Goal: Task Accomplishment & Management: Manage account settings

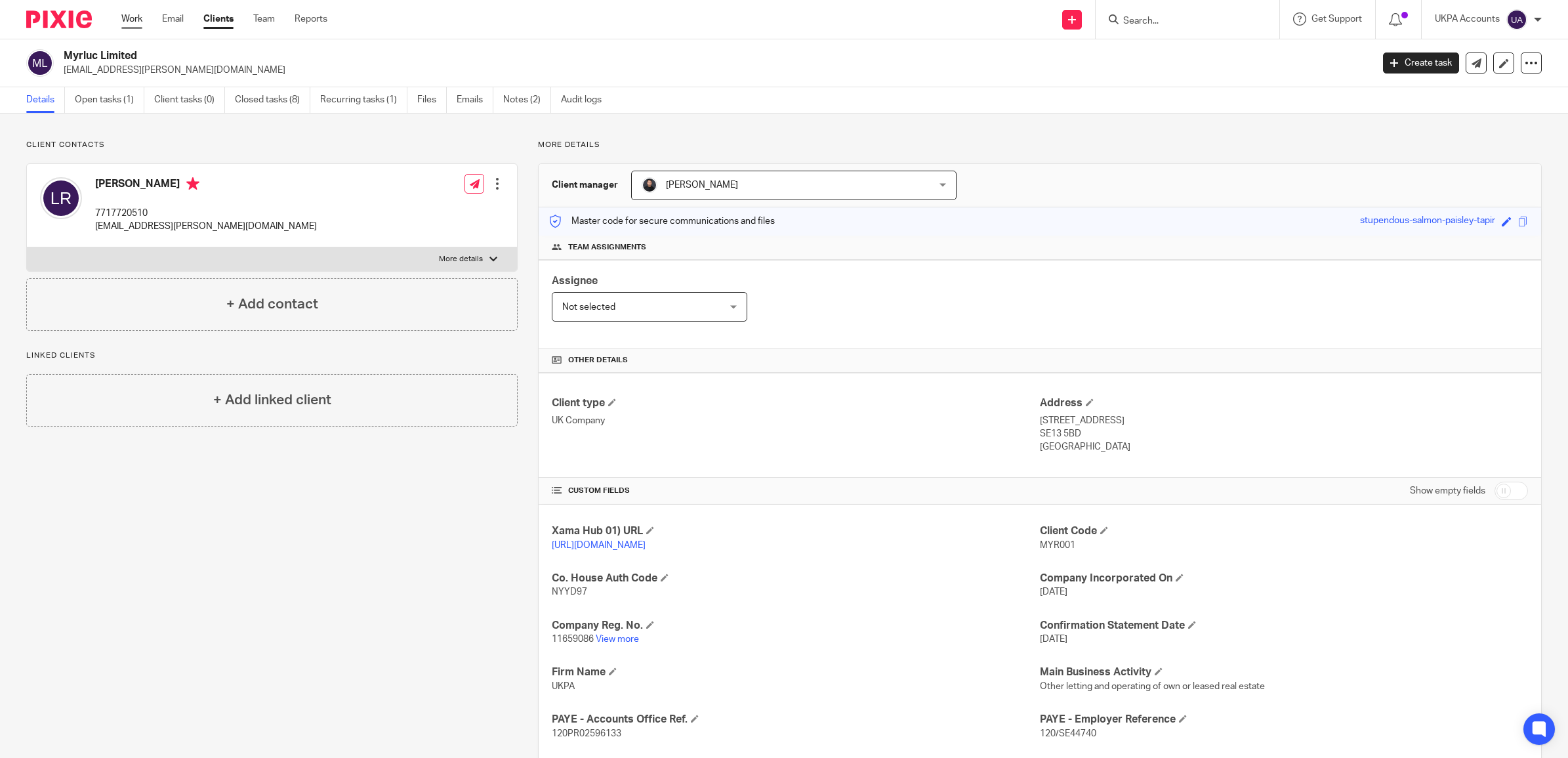
click at [135, 18] on link "Work" at bounding box center [131, 19] width 21 height 13
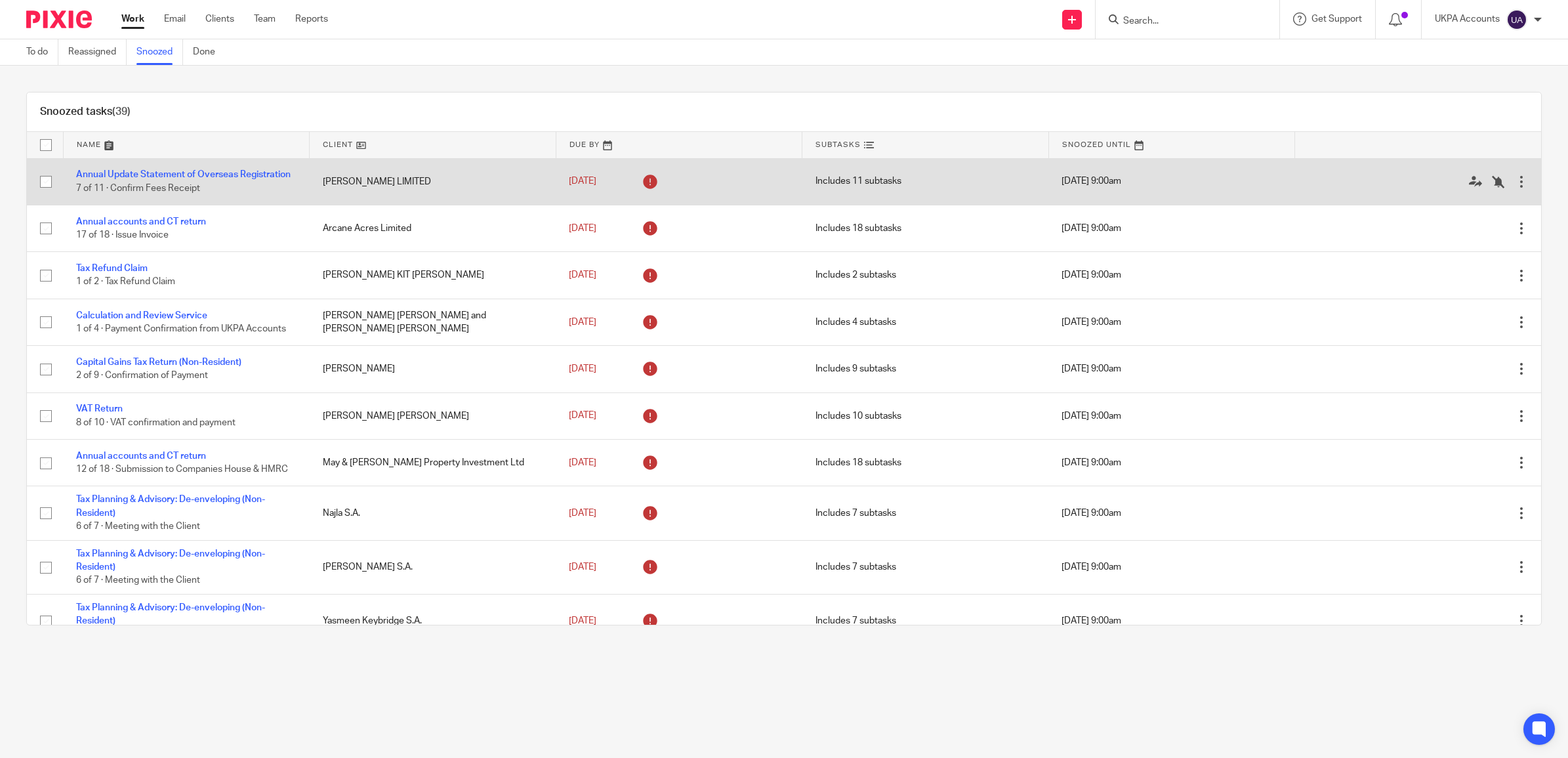
click at [326, 202] on td "[PERSON_NAME] LIMITED" at bounding box center [433, 182] width 247 height 47
click at [138, 172] on link "Annual Update Statement of Overseas Registration" at bounding box center [183, 175] width 215 height 9
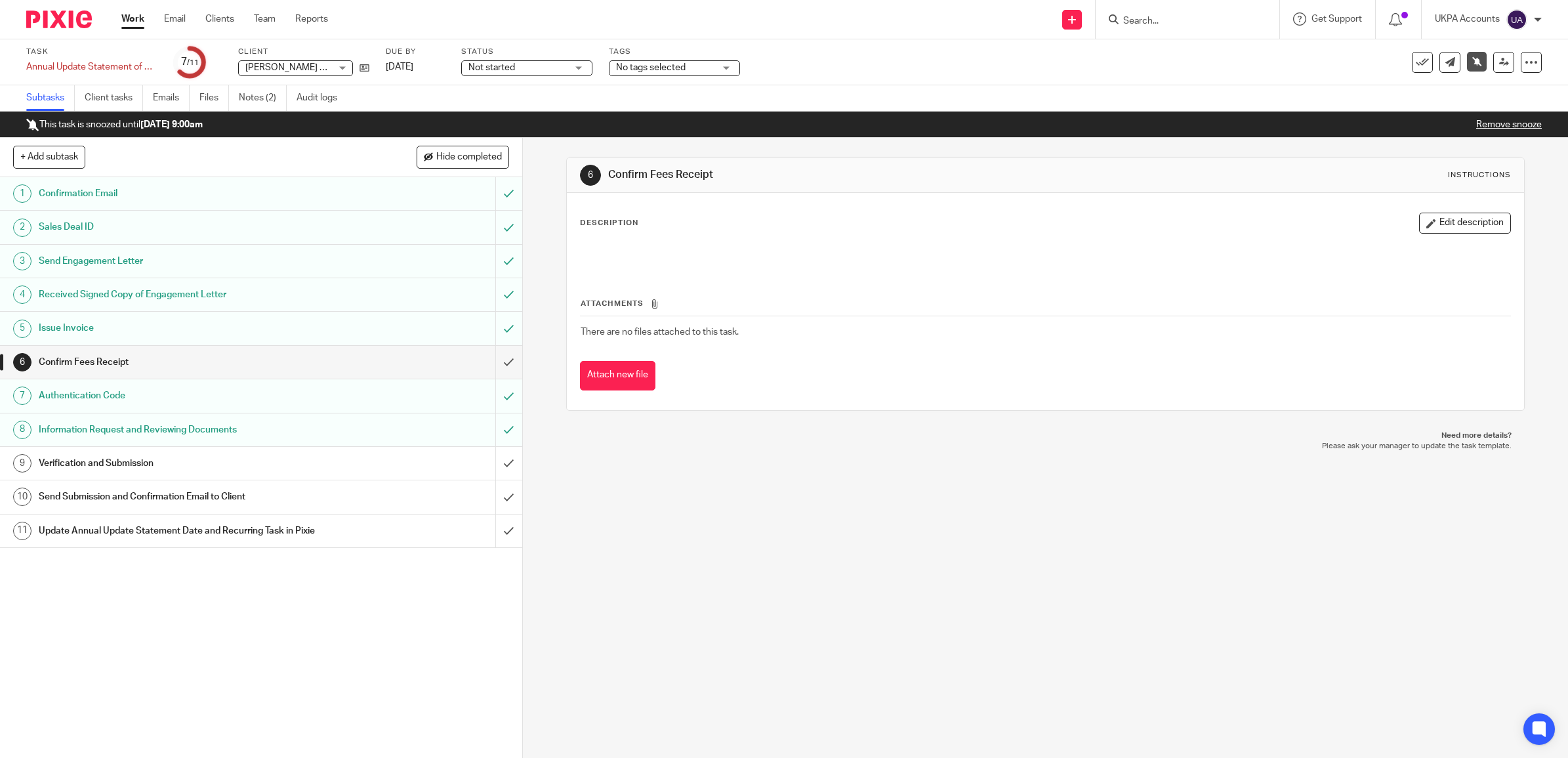
drag, startPoint x: 334, startPoint y: 68, endPoint x: 277, endPoint y: 69, distance: 57.0
click at [277, 69] on div "LA BOUGIE LIMITED LA BOUGIE LIMITED" at bounding box center [295, 69] width 115 height 16
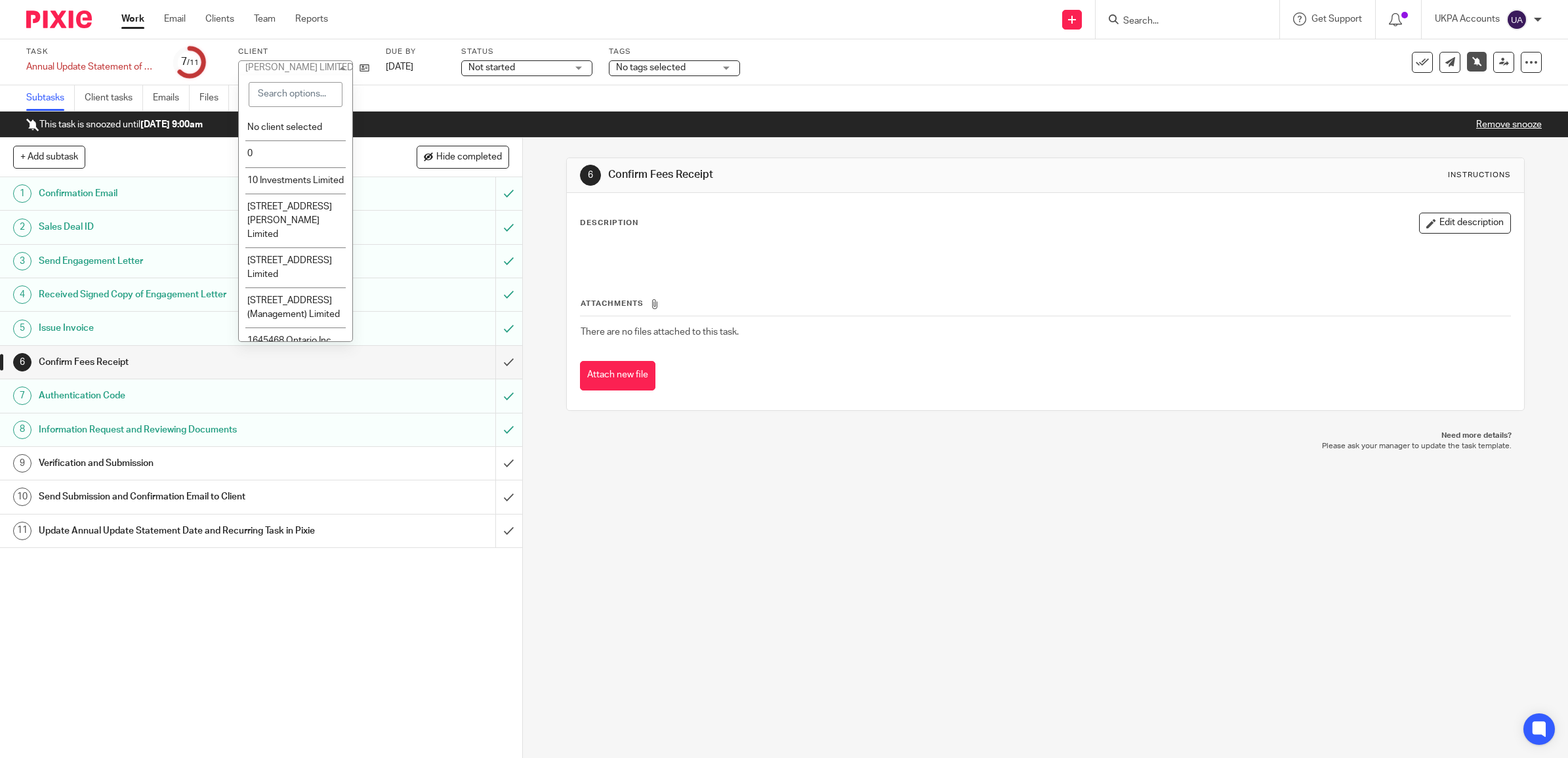
click at [234, 42] on div "Task Annual Update Statement of Overseas Registration Save Annual Update Statem…" at bounding box center [784, 62] width 1568 height 46
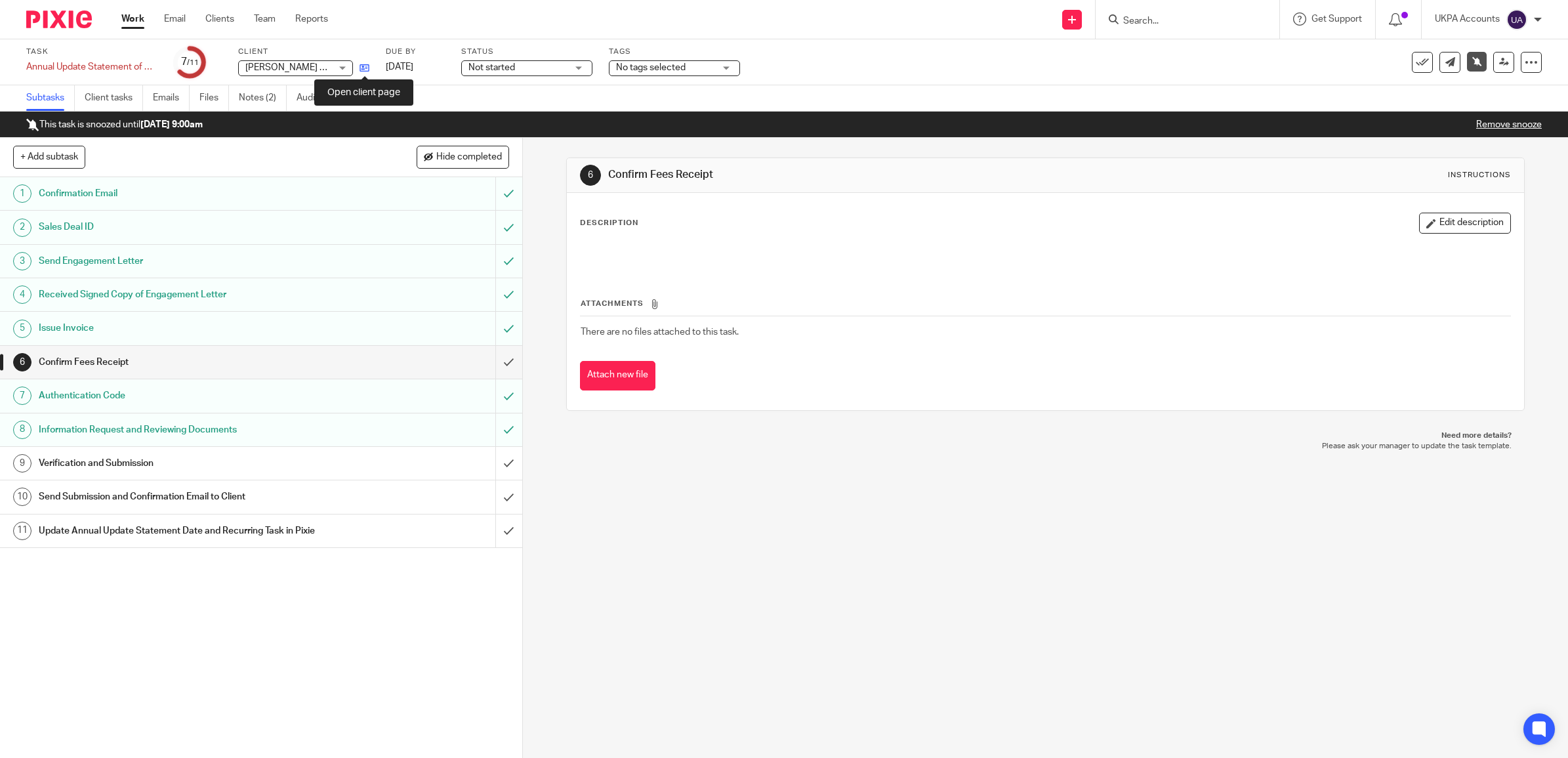
click at [361, 69] on icon at bounding box center [364, 67] width 9 height 9
click at [250, 95] on link "Notes (2)" at bounding box center [263, 98] width 48 height 26
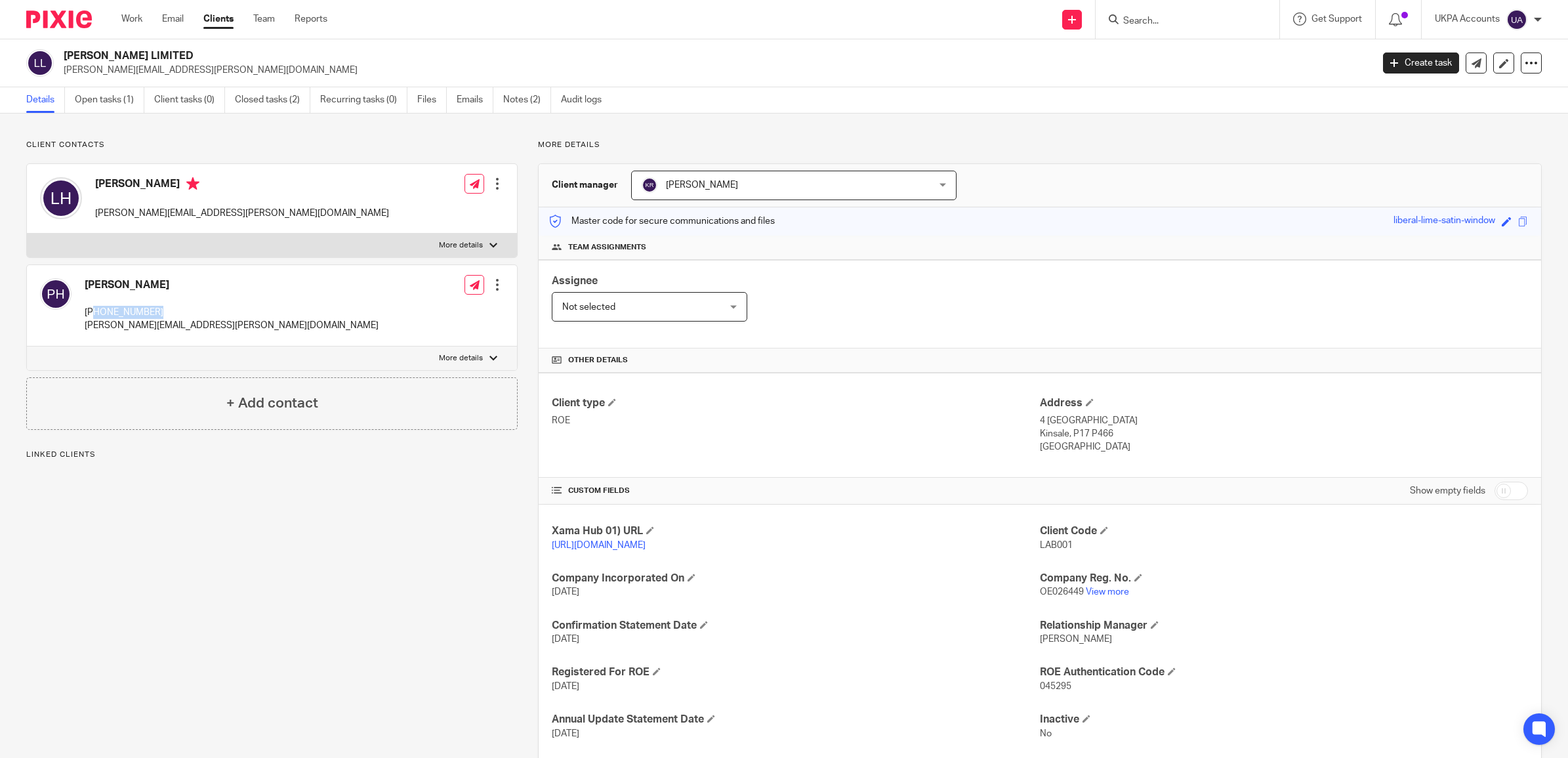
drag, startPoint x: 171, startPoint y: 314, endPoint x: 88, endPoint y: 310, distance: 83.1
click at [88, 310] on p "+353864124402" at bounding box center [231, 313] width 294 height 13
copy p "353864124402"
drag, startPoint x: 175, startPoint y: 54, endPoint x: 53, endPoint y: 53, distance: 122.0
click at [53, 53] on div "LA BOUGIE LIMITED peter.hagerty@labougie.com" at bounding box center [695, 63] width 1337 height 28
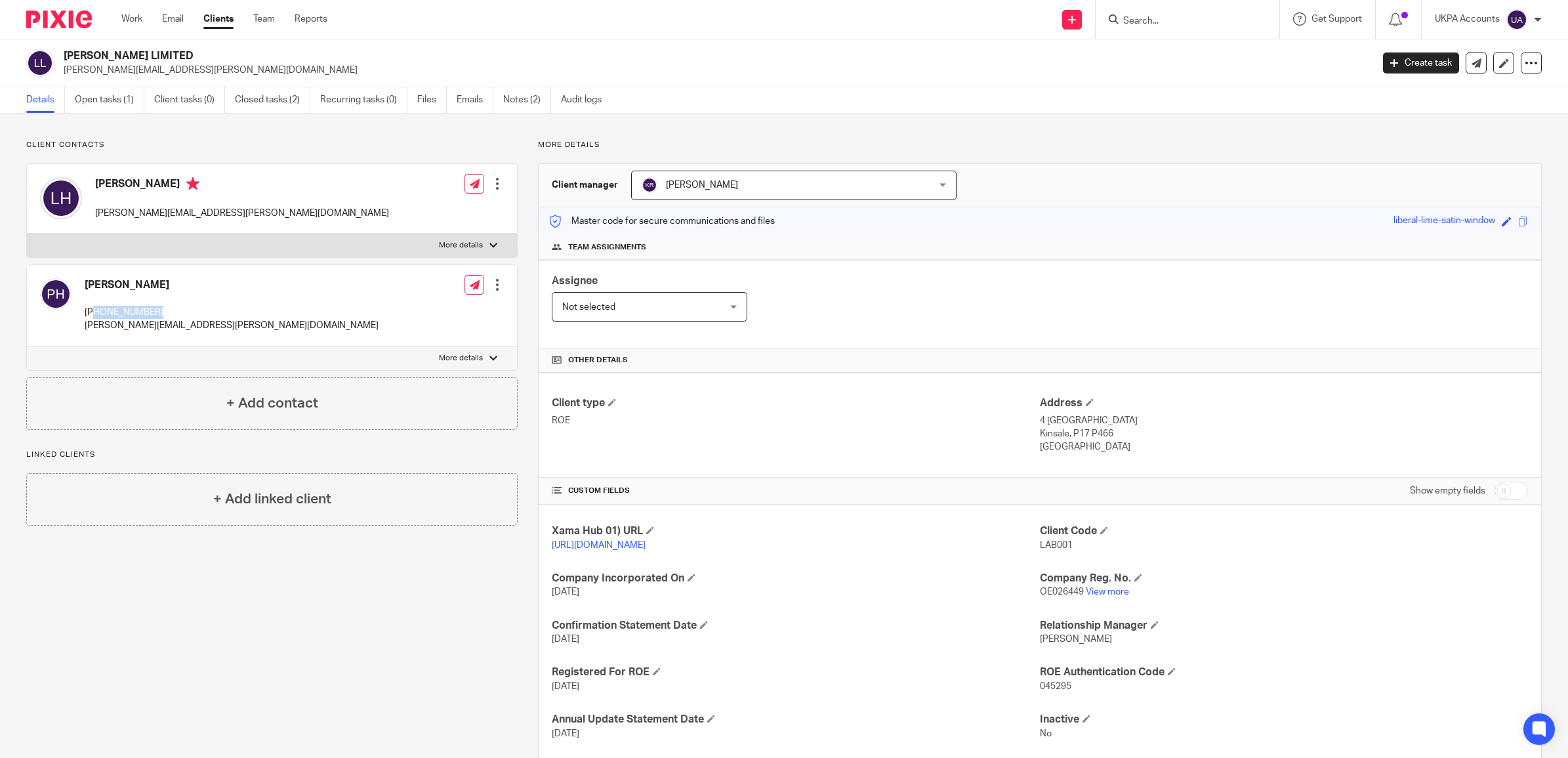
copy div "[PERSON_NAME] LIMITED"
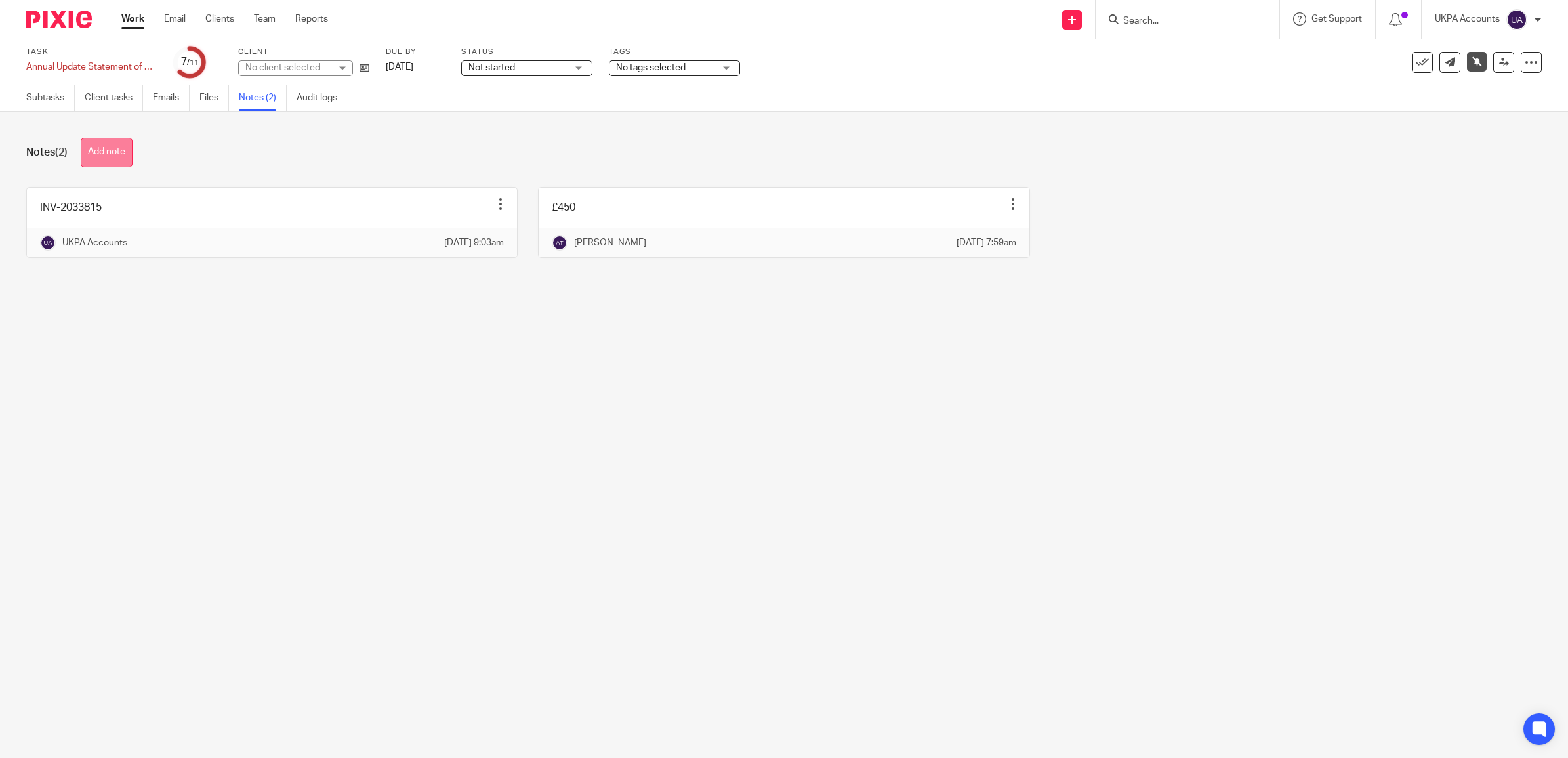
click at [92, 158] on button "Add note" at bounding box center [107, 153] width 52 height 29
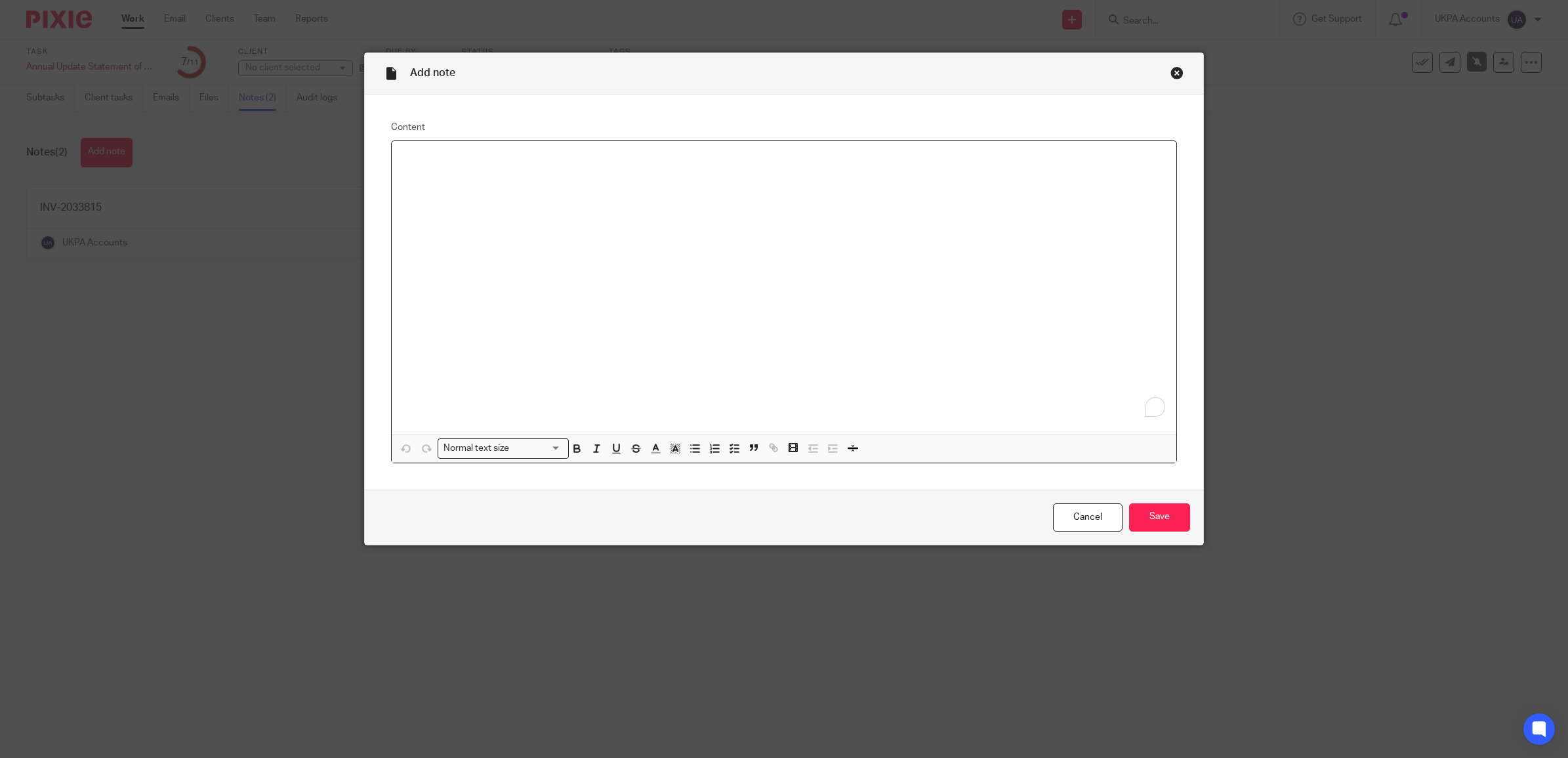
click at [492, 210] on div "To enrich screen reader interactions, please activate Accessibility in Grammarl…" at bounding box center [784, 288] width 785 height 294
drag, startPoint x: 734, startPoint y: 161, endPoint x: 345, endPoint y: 158, distance: 389.0
click at [345, 158] on div "Add note Content [DATE]- Client disconnected the call , stating that he cant ta…" at bounding box center [784, 379] width 1568 height 758
copy p "[DATE]- Client disconnected the call , stating that he cant take the call"
click at [1152, 521] on input "Save" at bounding box center [1160, 517] width 61 height 28
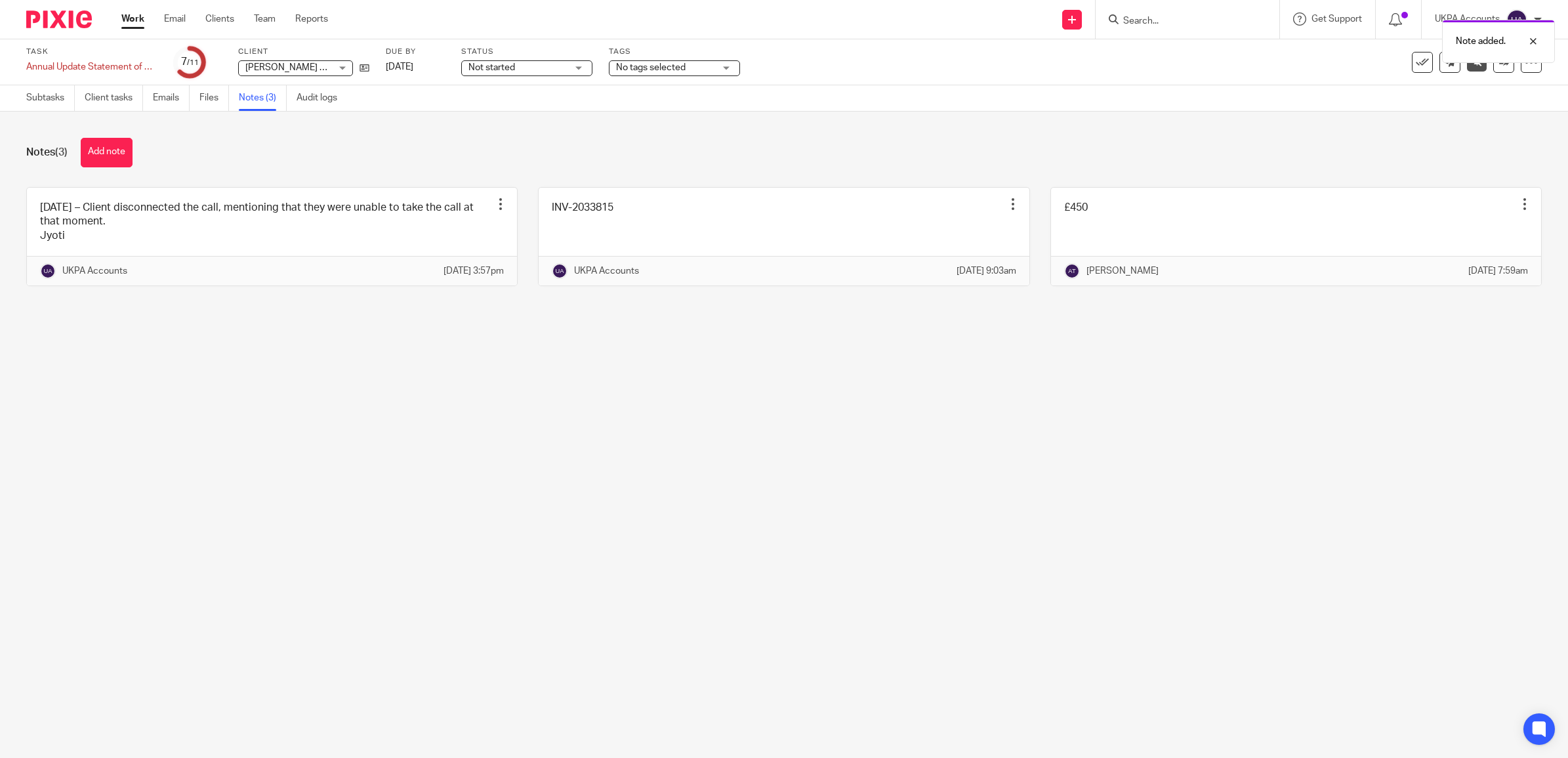
click at [132, 23] on link "Work" at bounding box center [132, 19] width 23 height 13
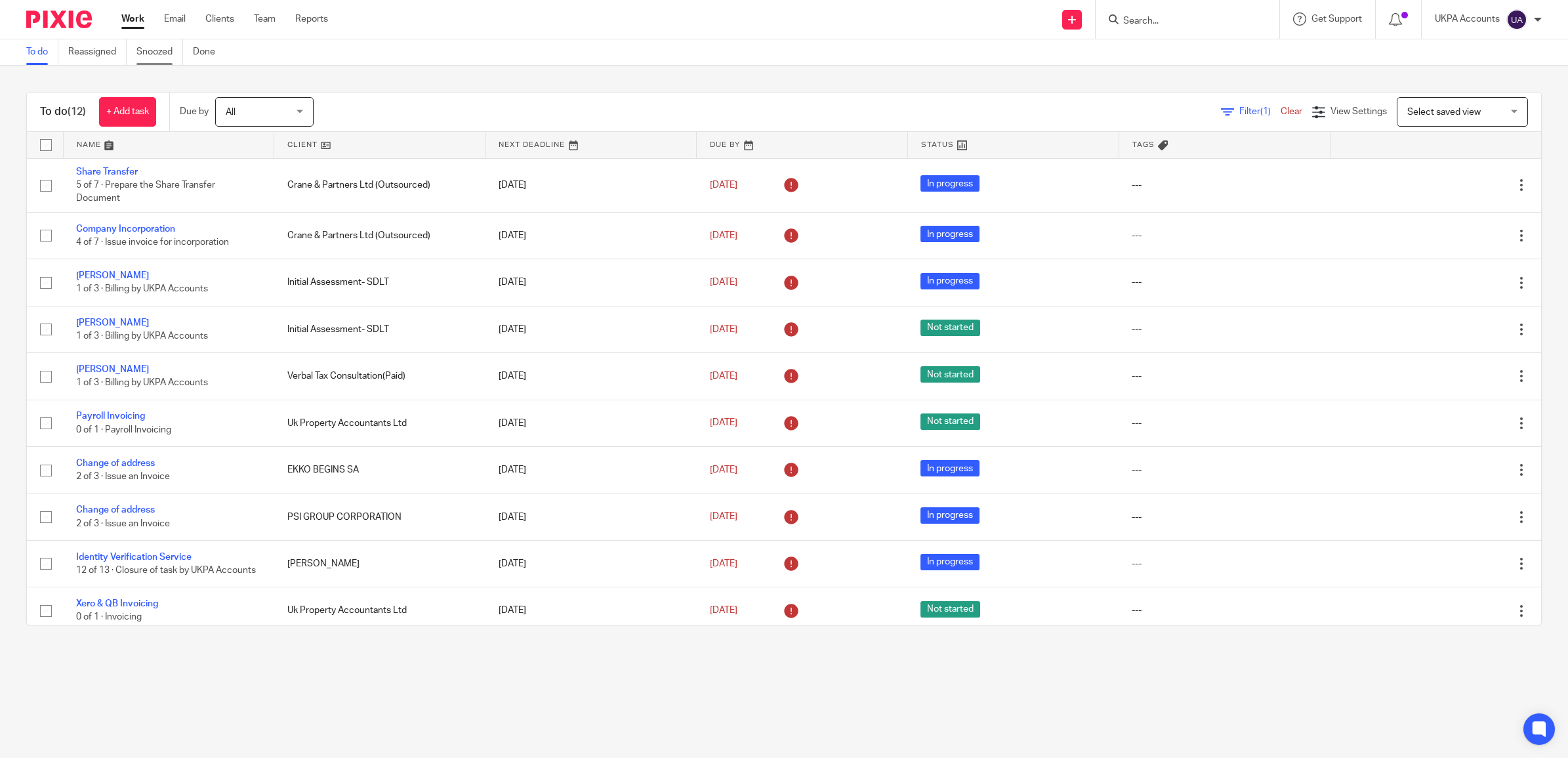
click at [149, 45] on link "Snoozed" at bounding box center [160, 52] width 47 height 26
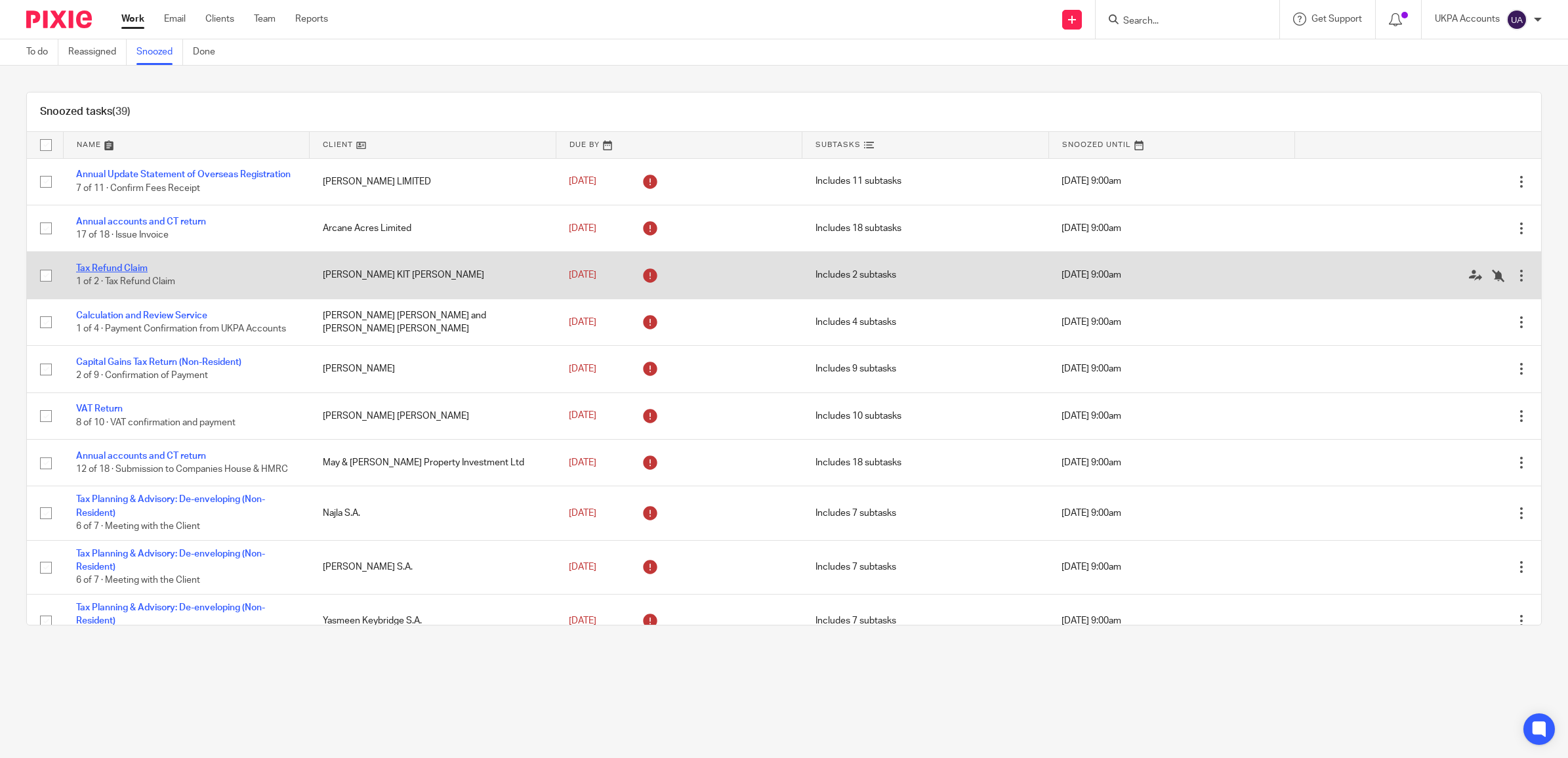
click at [115, 273] on link "Tax Refund Claim" at bounding box center [112, 268] width 72 height 9
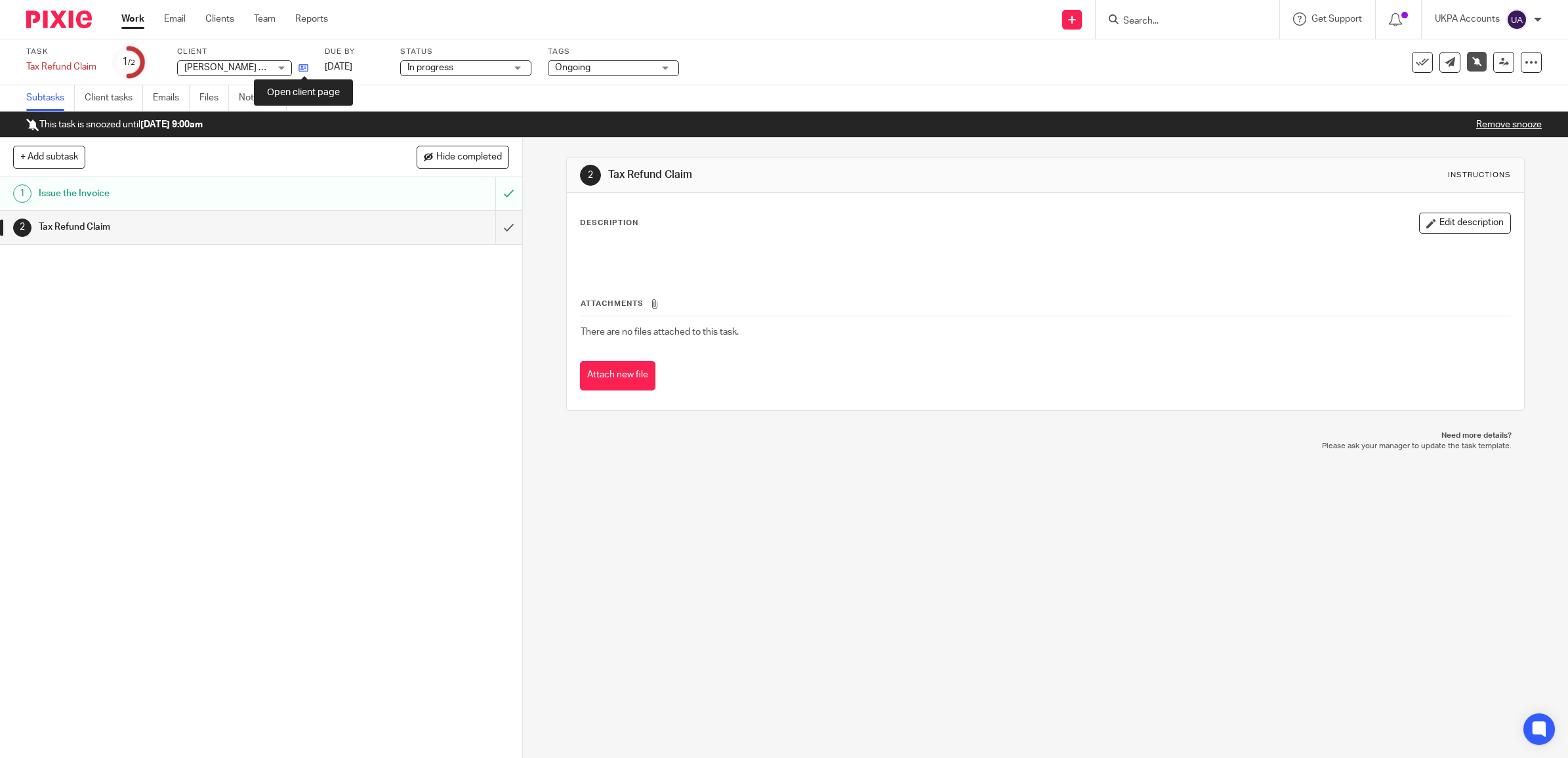
click at [300, 69] on icon at bounding box center [303, 67] width 9 height 9
click at [131, 18] on link "Work" at bounding box center [132, 19] width 23 height 13
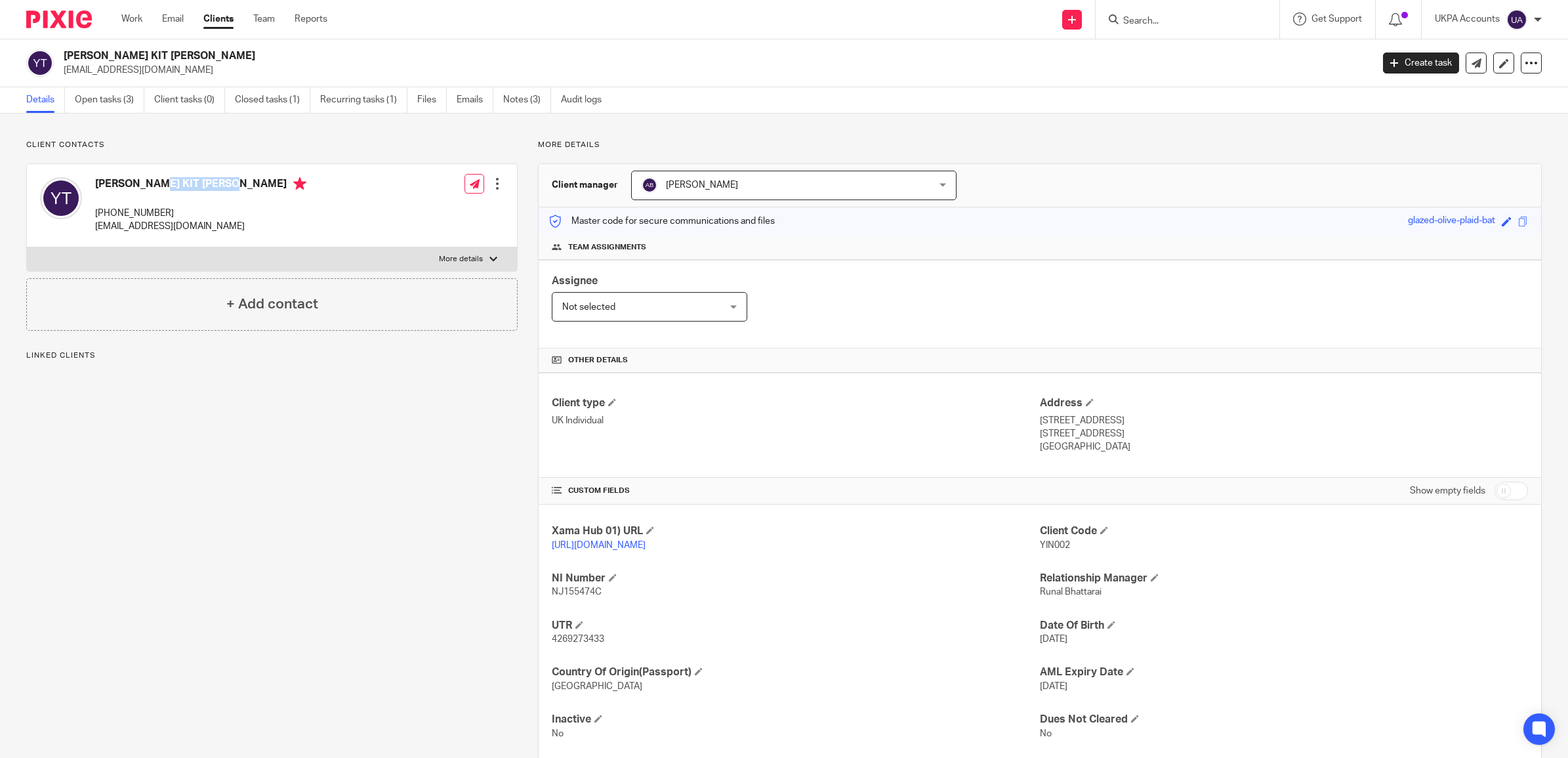
drag, startPoint x: 168, startPoint y: 184, endPoint x: 94, endPoint y: 185, distance: 74.0
click at [94, 185] on div "YING KIT TANG +44 075 630 07266 vincent_tang79@hotmail.com" at bounding box center [173, 205] width 266 height 69
copy h4 "[PERSON_NAME] KIT [PERSON_NAME]"
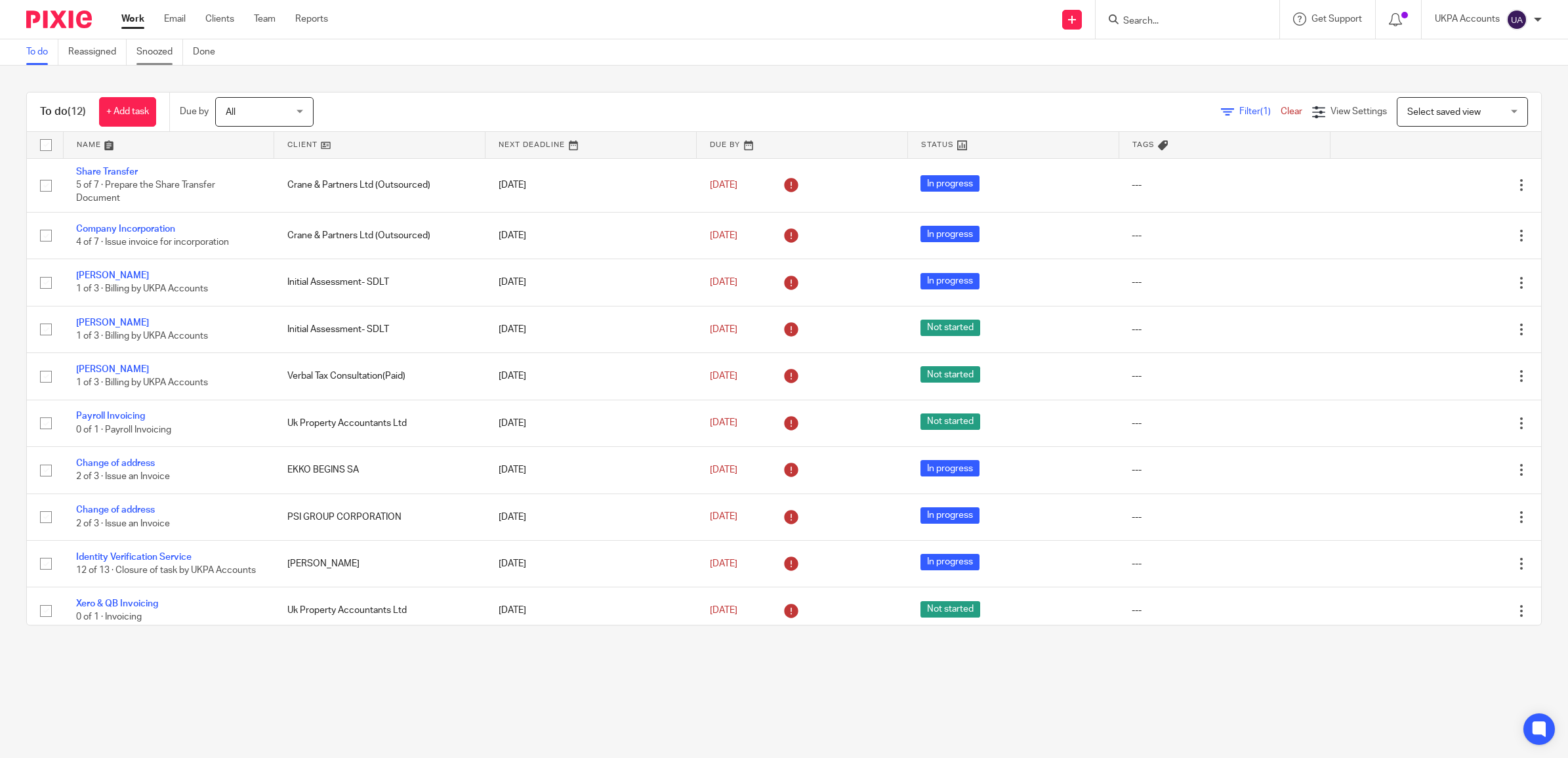
click at [161, 53] on link "Snoozed" at bounding box center [160, 52] width 47 height 26
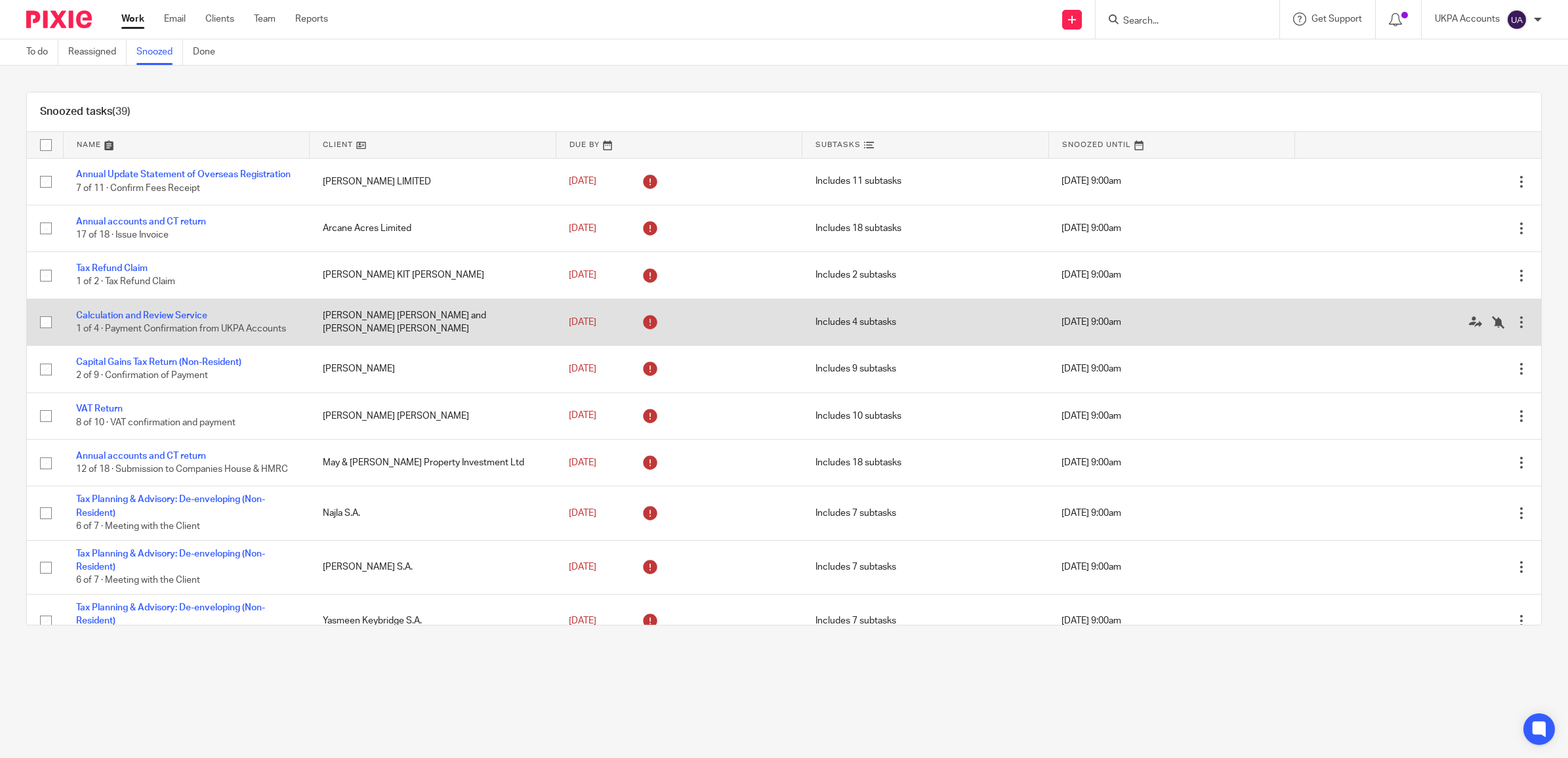
click at [395, 329] on td "[PERSON_NAME] [PERSON_NAME] and [PERSON_NAME] [PERSON_NAME]" at bounding box center [433, 322] width 247 height 47
click at [149, 321] on link "Calculation and Review Service" at bounding box center [142, 315] width 131 height 9
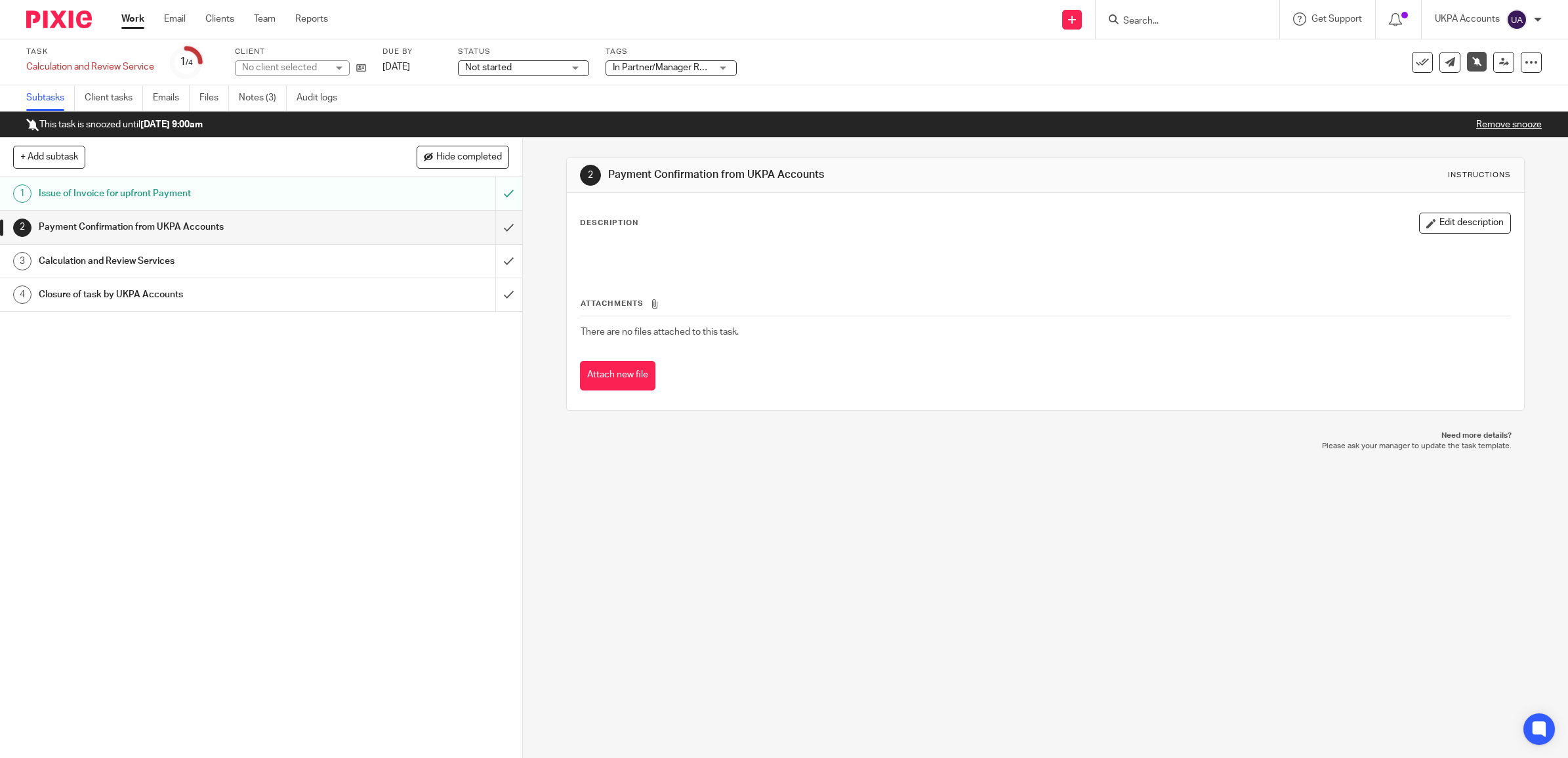
click at [238, 93] on ul "Subtasks Client tasks Emails Files Notes (3) Audit logs" at bounding box center [191, 98] width 331 height 26
click at [244, 94] on link "Notes (3)" at bounding box center [263, 98] width 48 height 26
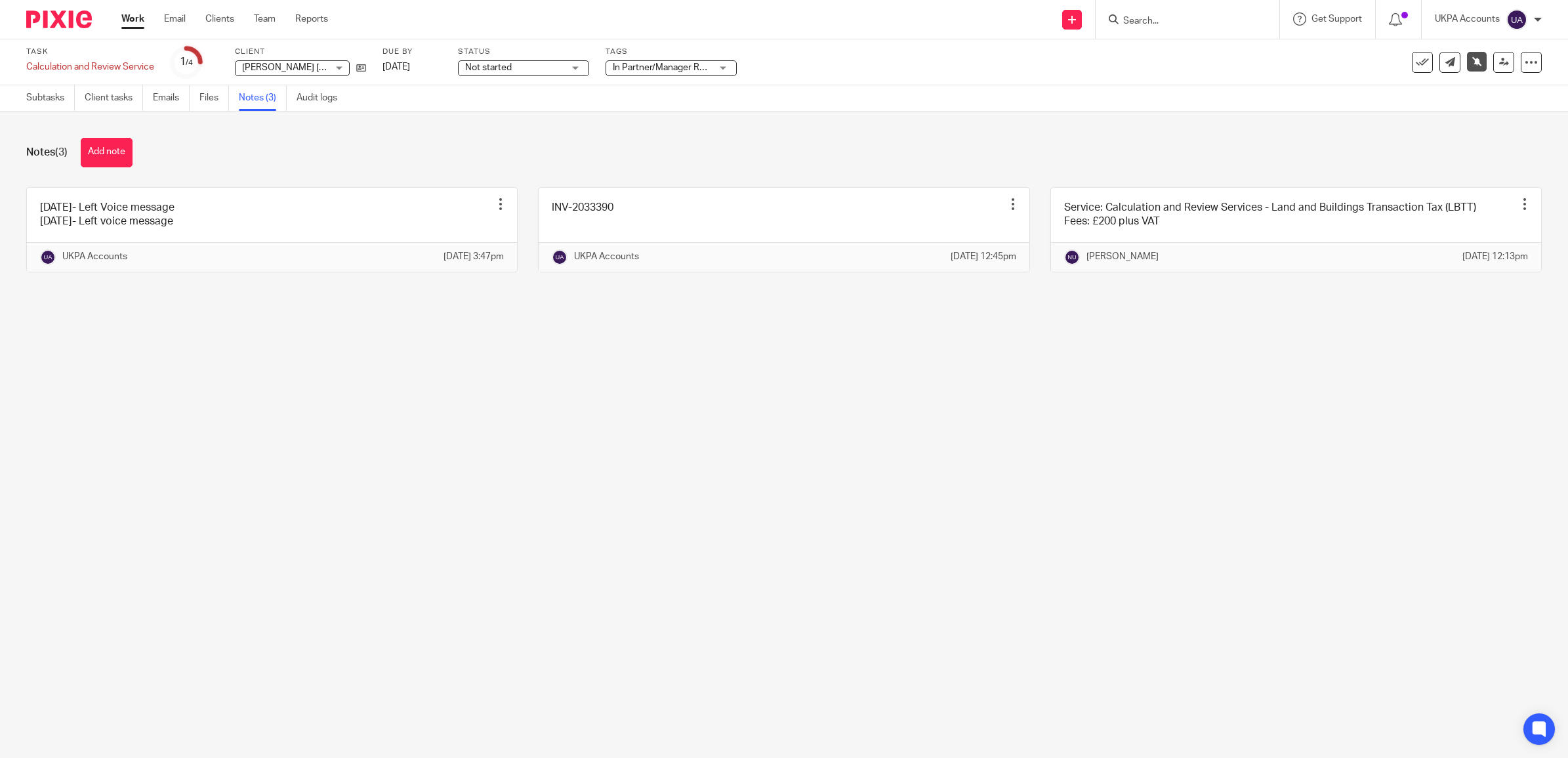
click at [134, 15] on link "Work" at bounding box center [132, 19] width 23 height 13
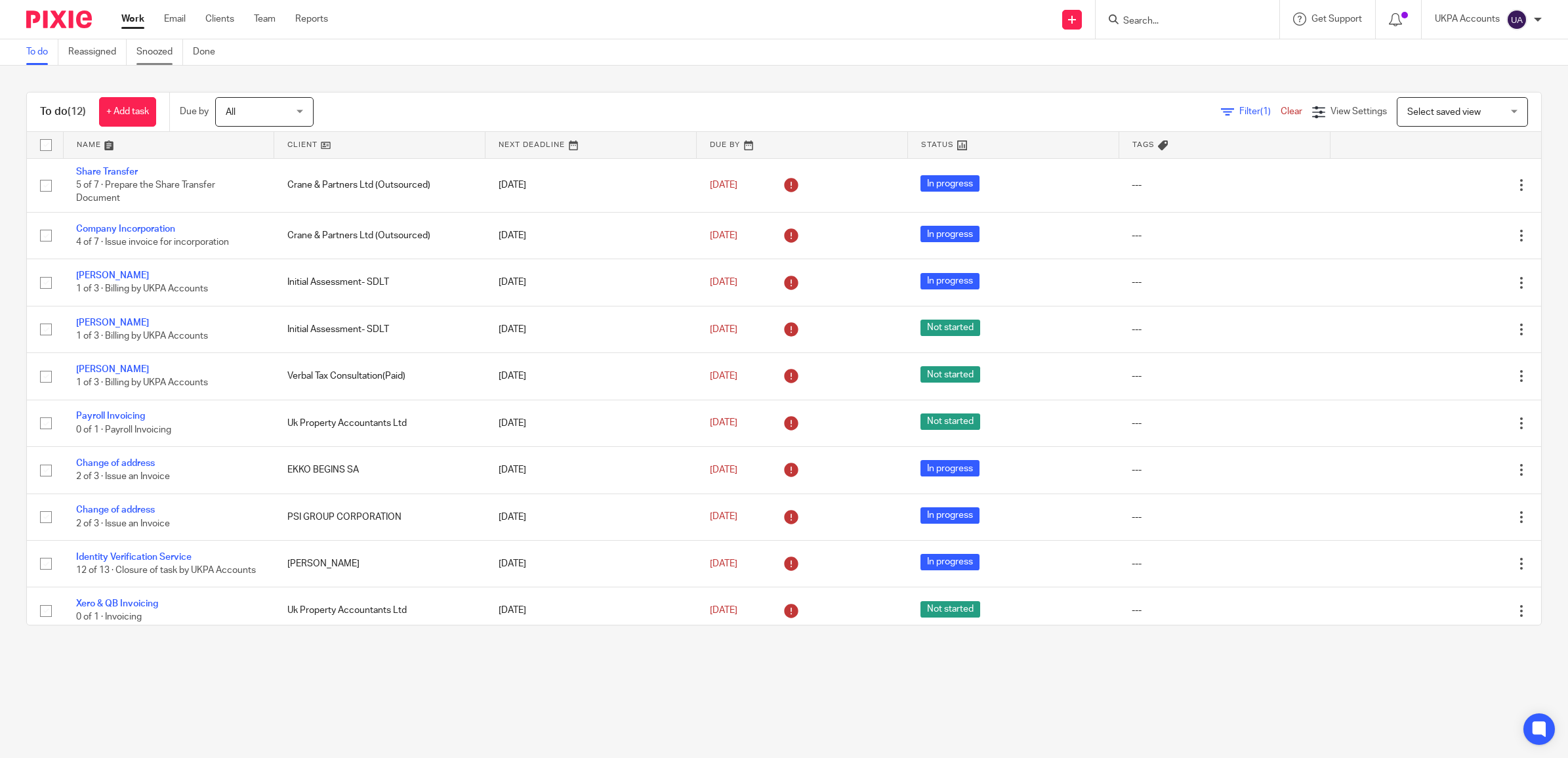
click at [158, 53] on link "Snoozed" at bounding box center [160, 52] width 47 height 26
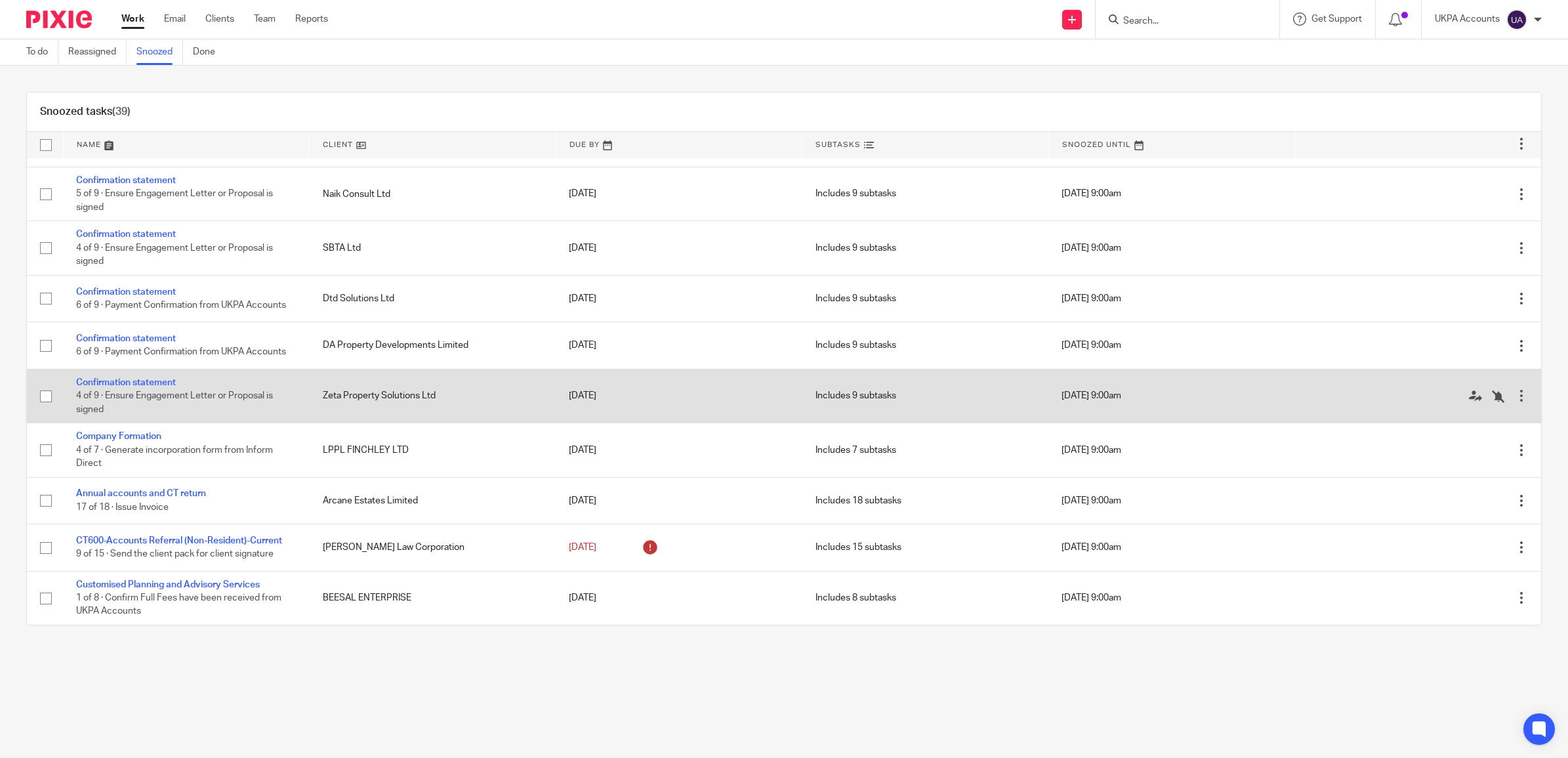
scroll to position [1067, 0]
